Goal: Find specific page/section: Find specific page/section

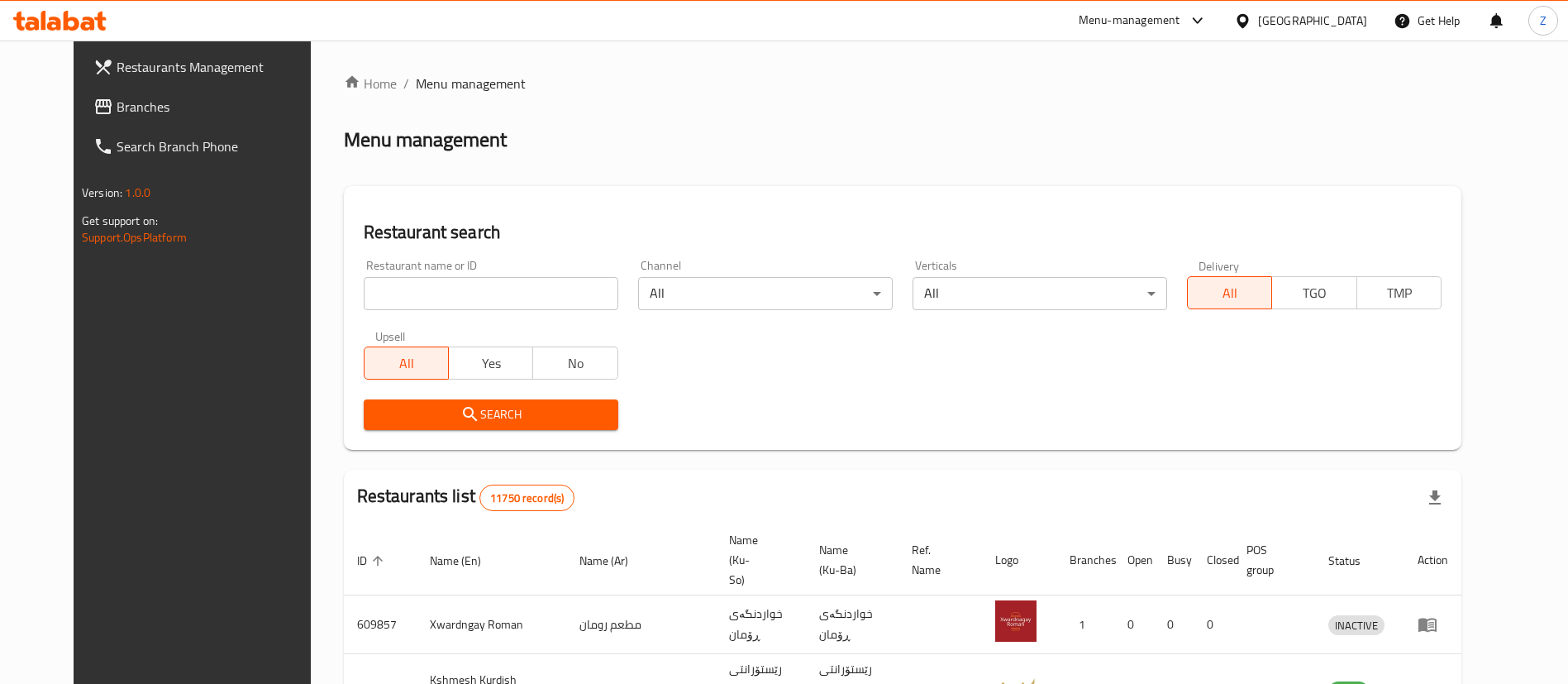
click at [471, 293] on input "search" at bounding box center [491, 293] width 254 height 33
type input "القدسي"
click button "Search" at bounding box center [491, 415] width 254 height 31
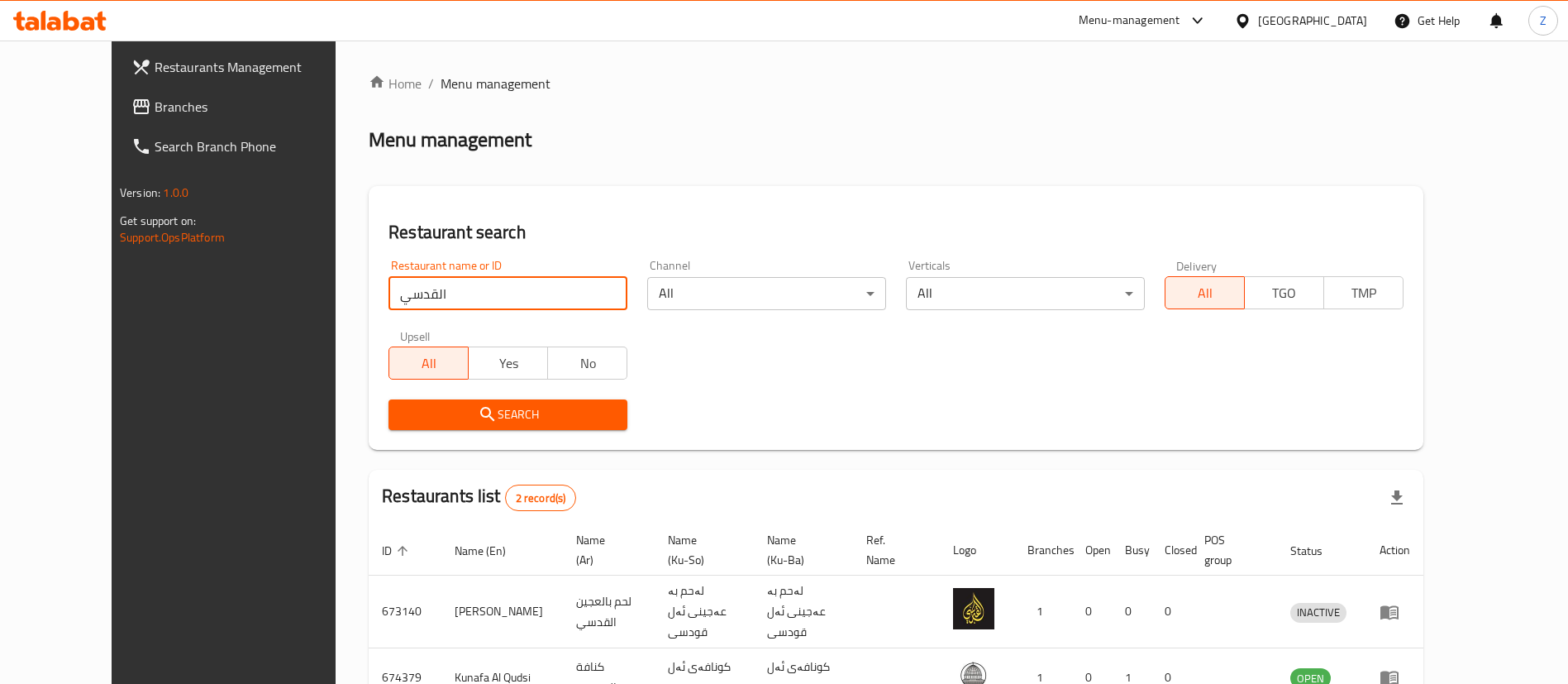
scroll to position [98, 0]
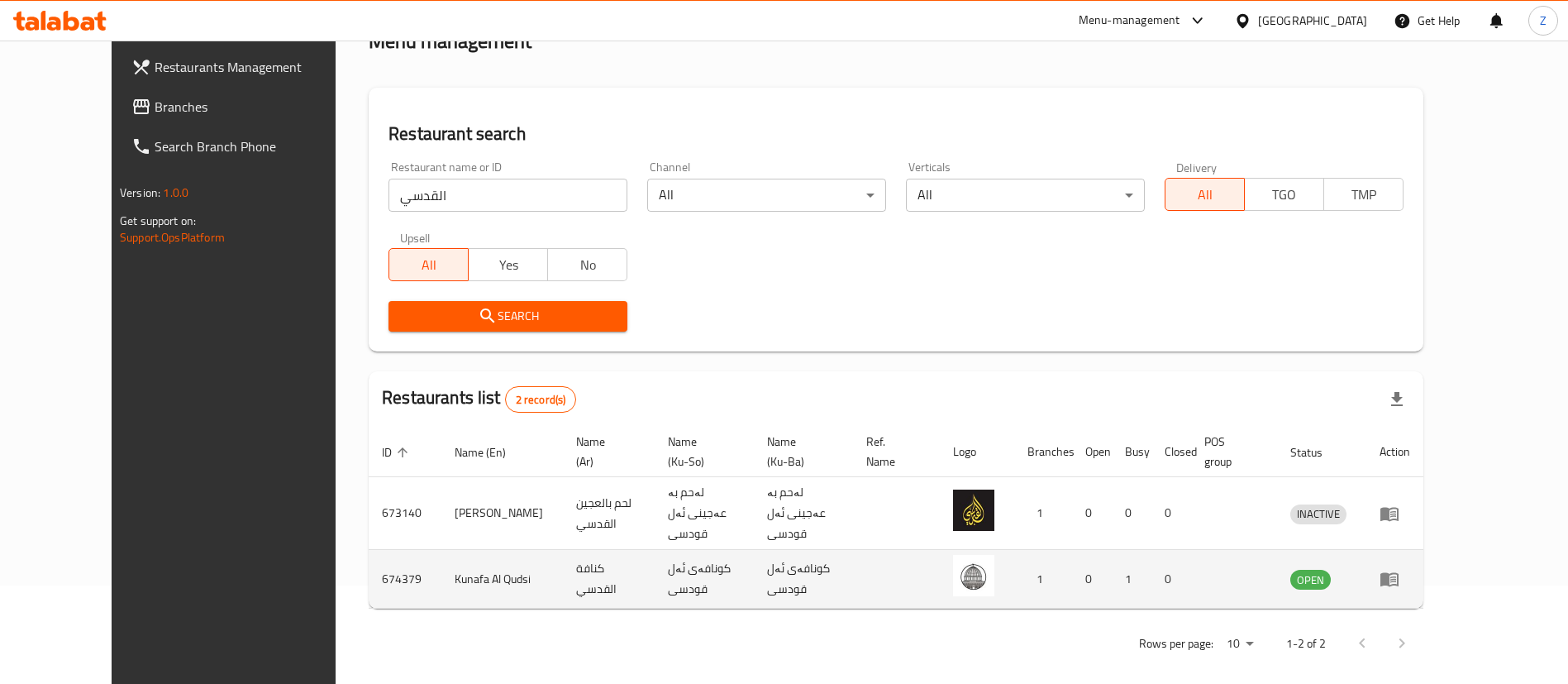
click at [1399, 569] on icon "enhanced table" at bounding box center [1389, 578] width 20 height 20
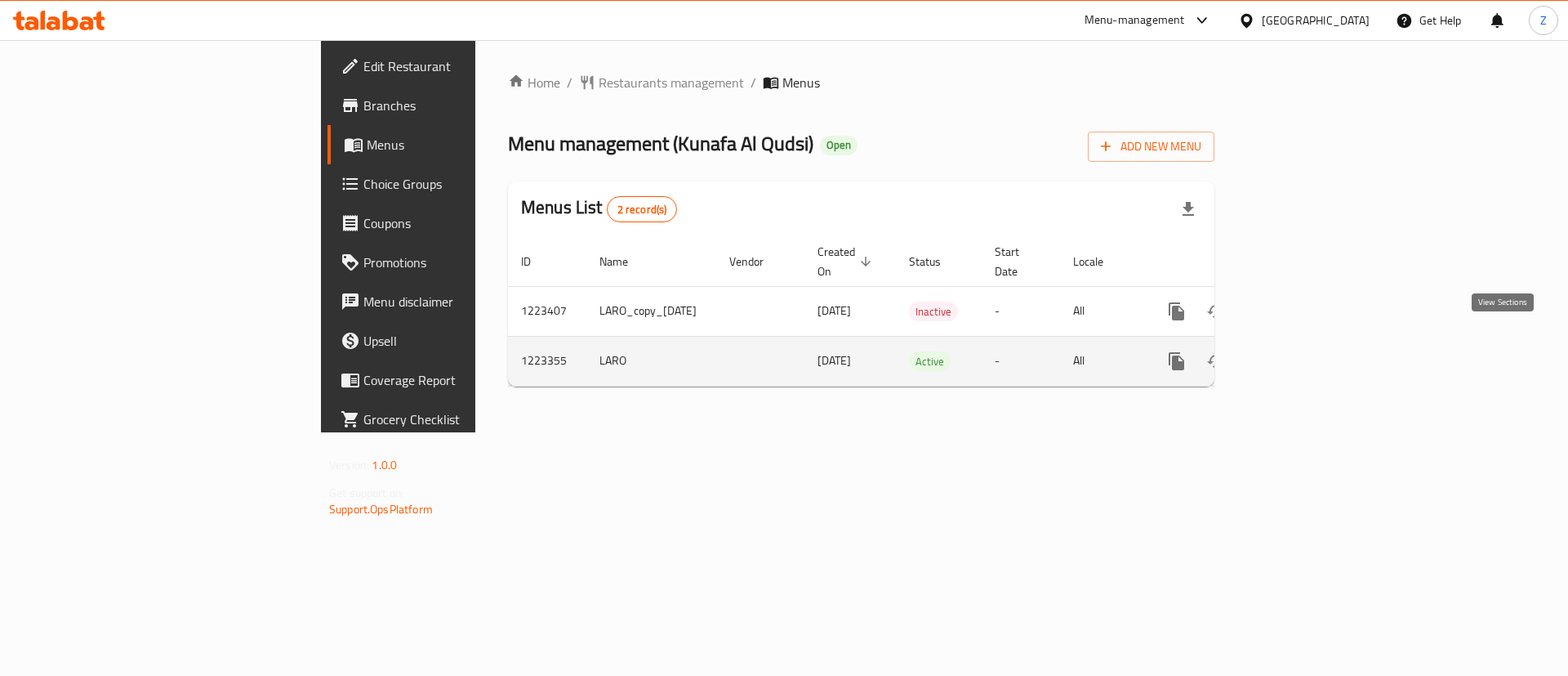
click at [1304, 351] on icon "enhanced table" at bounding box center [1294, 360] width 19 height 19
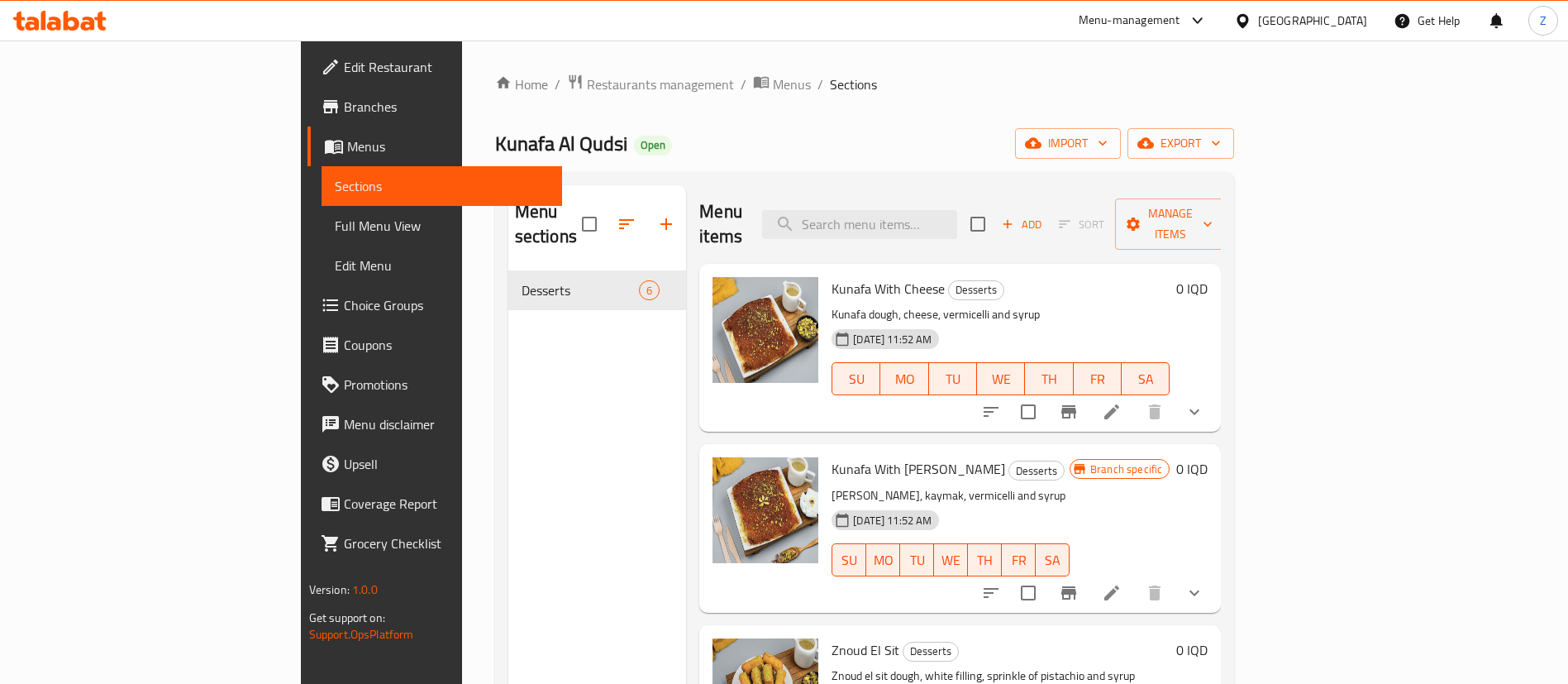
click at [344, 105] on span "Branches" at bounding box center [446, 106] width 206 height 20
